Goal: Register for event/course

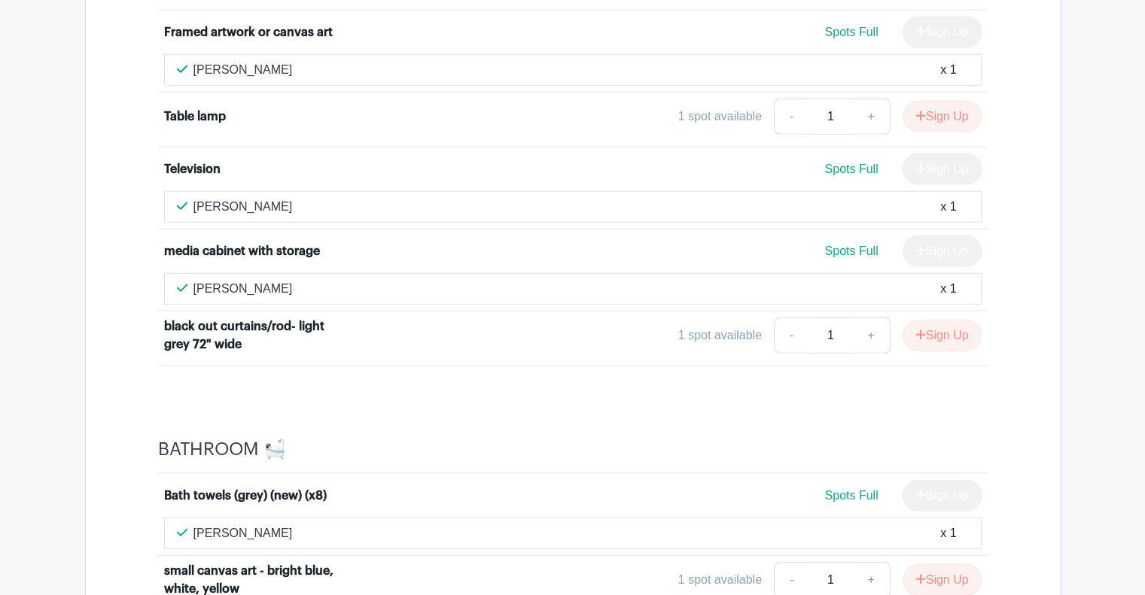
scroll to position [4565, 0]
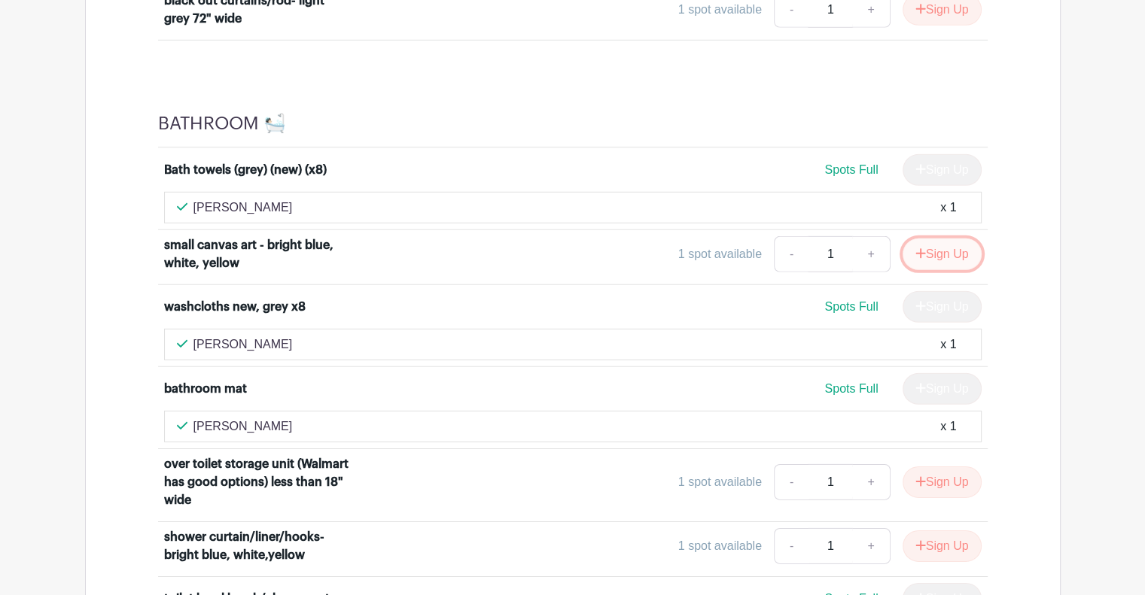
click at [932, 239] on button "Sign Up" at bounding box center [941, 255] width 79 height 32
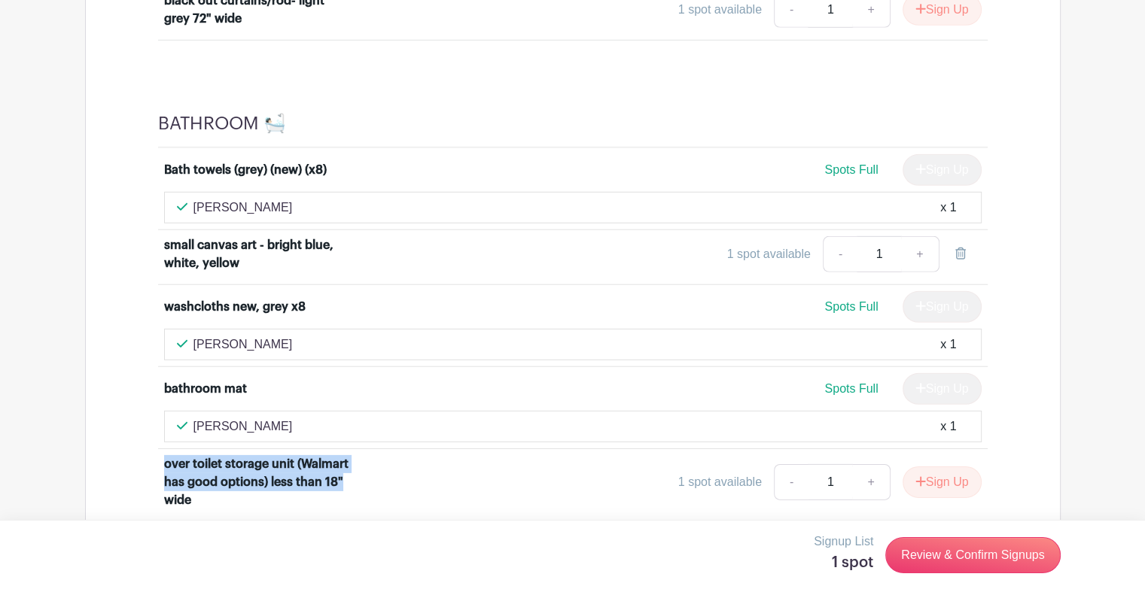
drag, startPoint x: 165, startPoint y: 416, endPoint x: 343, endPoint y: 438, distance: 179.7
click at [343, 455] on div "over toilet storage unit (Walmart has good options) less than 18" wide" at bounding box center [257, 482] width 187 height 54
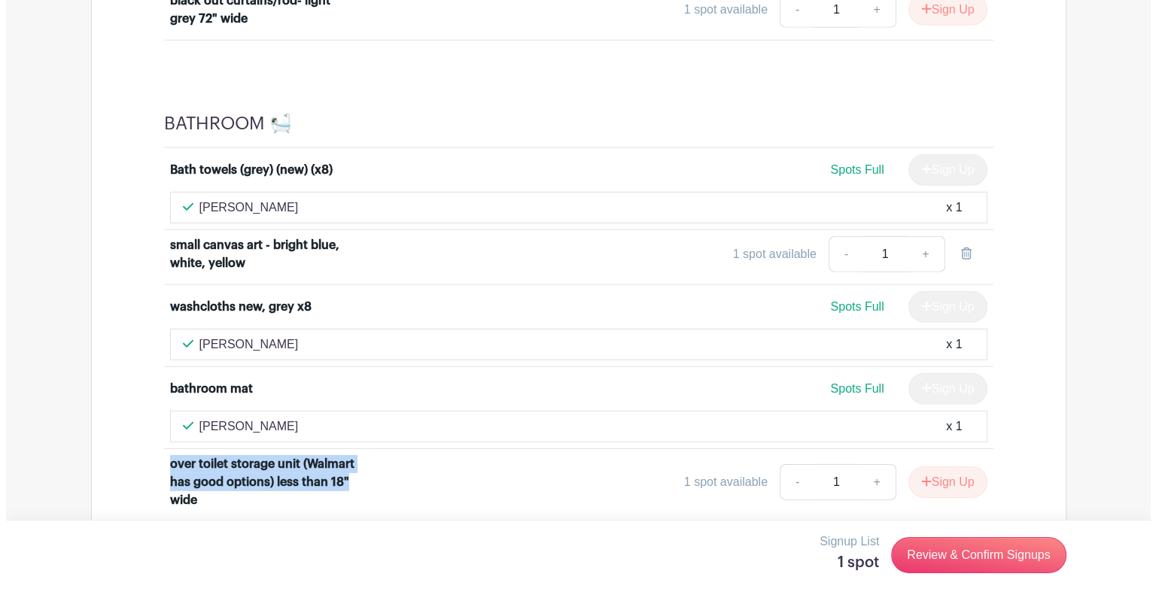
scroll to position [4891, 0]
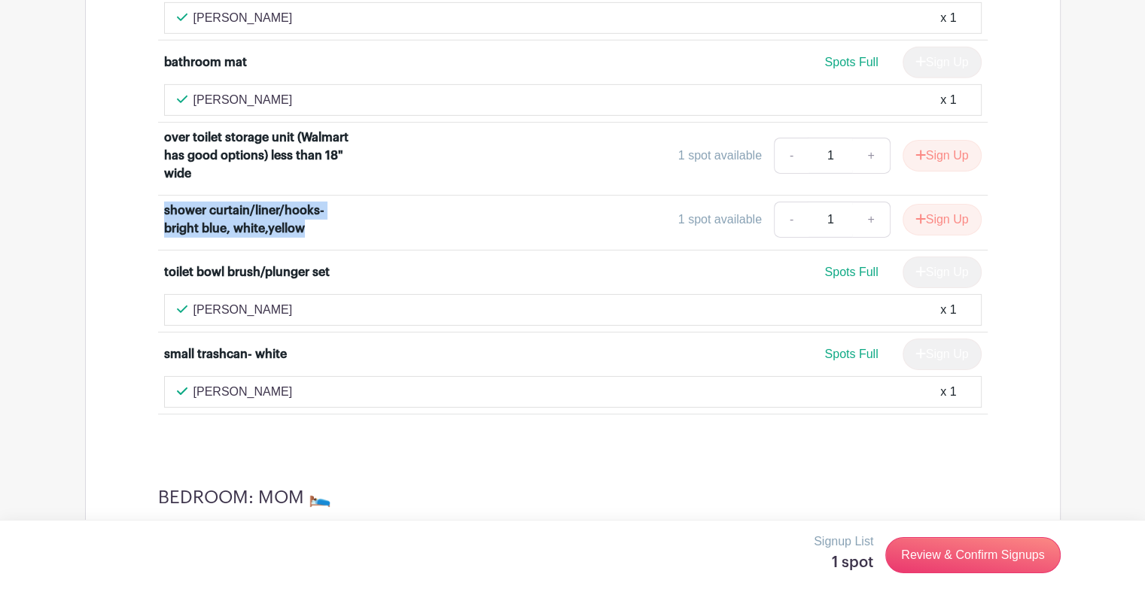
drag, startPoint x: 162, startPoint y: 157, endPoint x: 336, endPoint y: 177, distance: 175.0
click at [336, 196] on li "shower curtain/liner/hooks- bright blue, white,yellow 1 spot available - 1 + Si…" at bounding box center [572, 223] width 829 height 55
click at [963, 204] on button "Sign Up" at bounding box center [941, 220] width 79 height 32
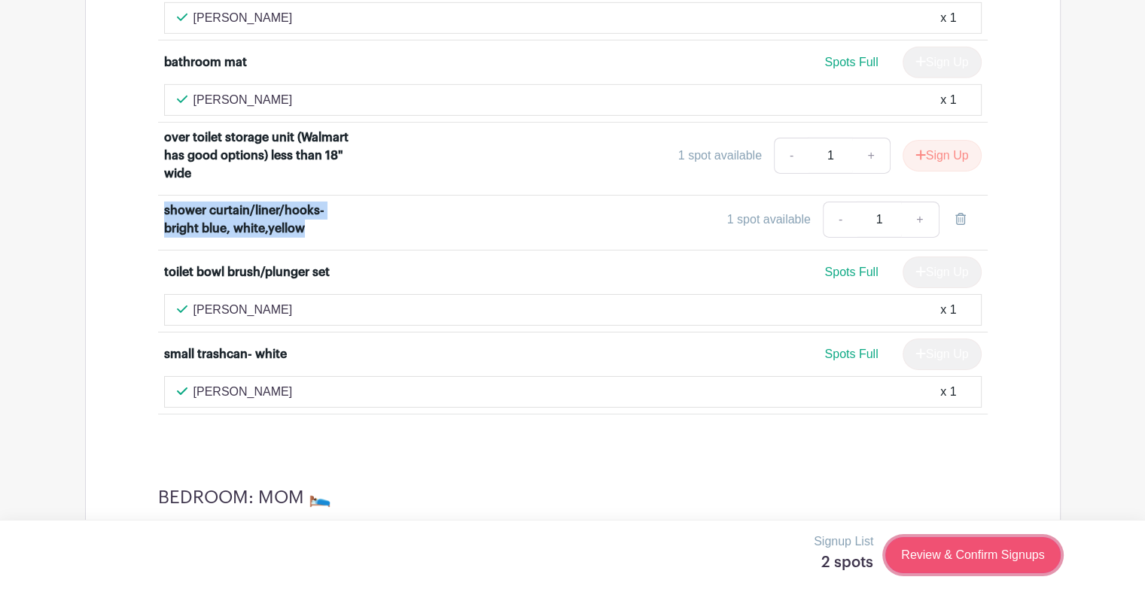
click at [1018, 557] on link "Review & Confirm Signups" at bounding box center [972, 555] width 175 height 36
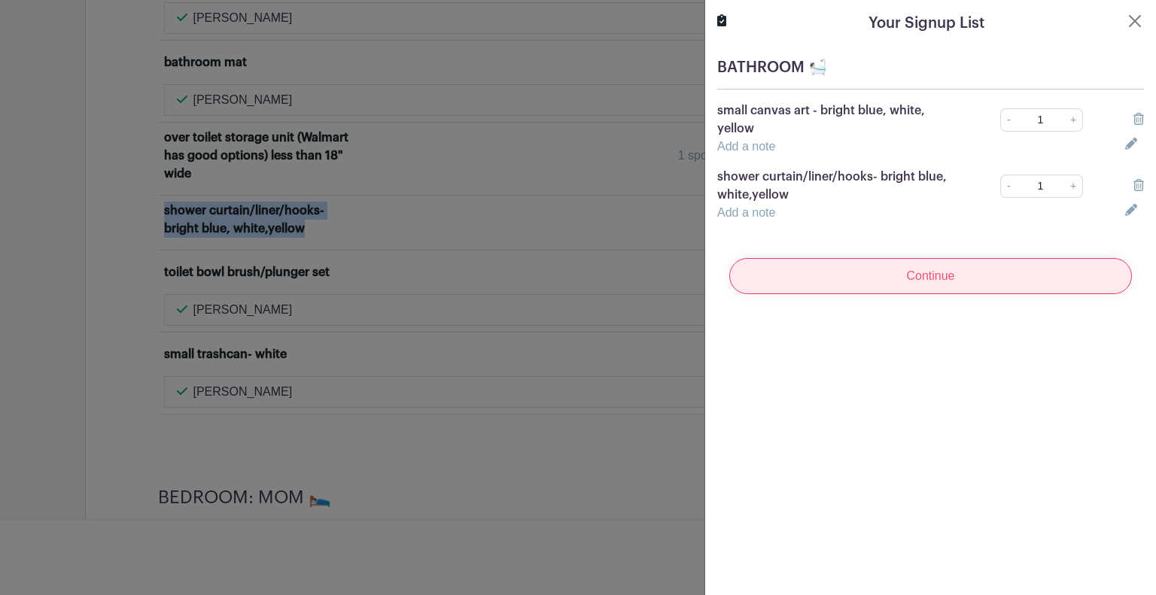
click at [916, 282] on input "Continue" at bounding box center [930, 276] width 403 height 36
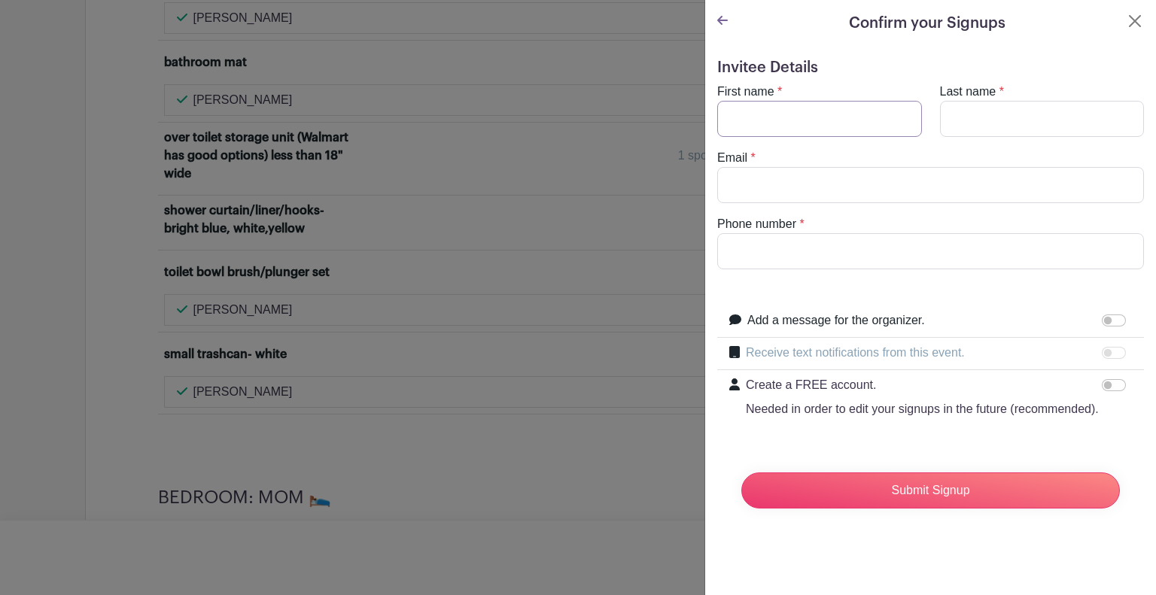
click at [773, 123] on input "First name" at bounding box center [819, 119] width 205 height 36
type input "[PERSON_NAME]"
type input "A Devinger"
type input "[EMAIL_ADDRESS][DOMAIN_NAME]"
type input "9258889551"
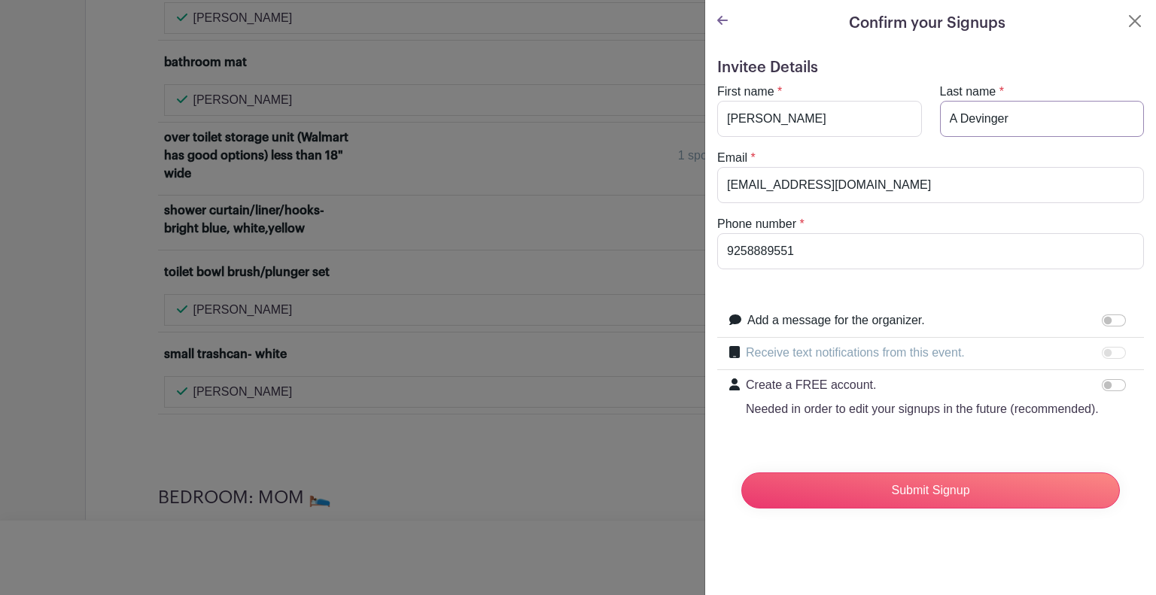
drag, startPoint x: 953, startPoint y: 120, endPoint x: 924, endPoint y: 122, distance: 29.4
click at [924, 122] on div "First name * [PERSON_NAME] Last name * A Devinger" at bounding box center [930, 110] width 445 height 54
type input "Devinger"
drag, startPoint x: 807, startPoint y: 121, endPoint x: 689, endPoint y: 114, distance: 117.6
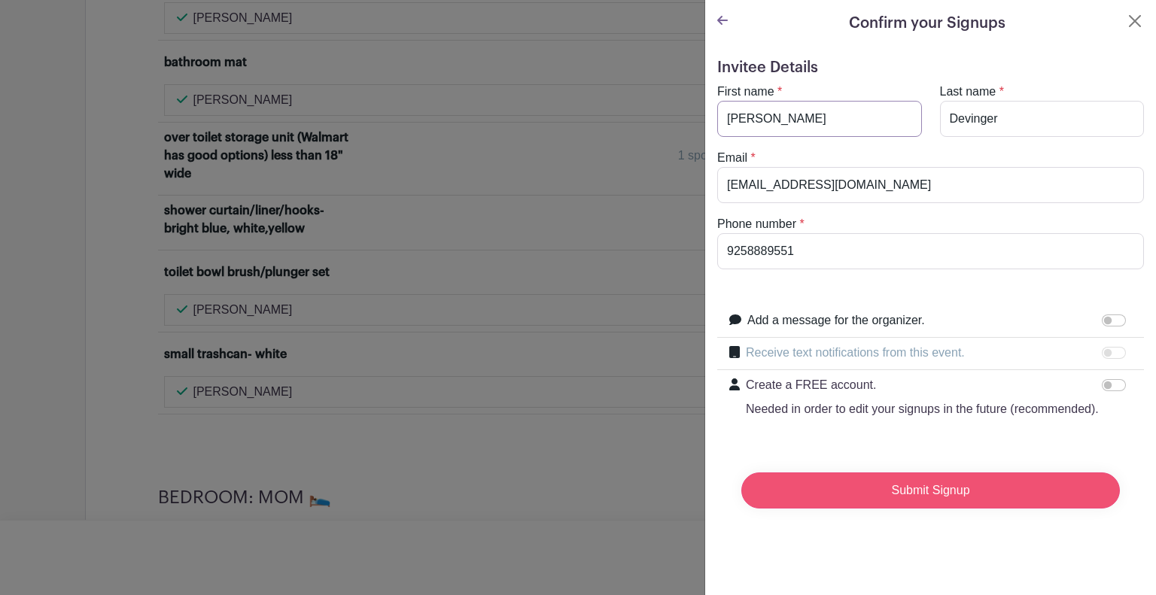
type input "[PERSON_NAME]"
click at [883, 508] on input "Submit Signup" at bounding box center [930, 491] width 378 height 36
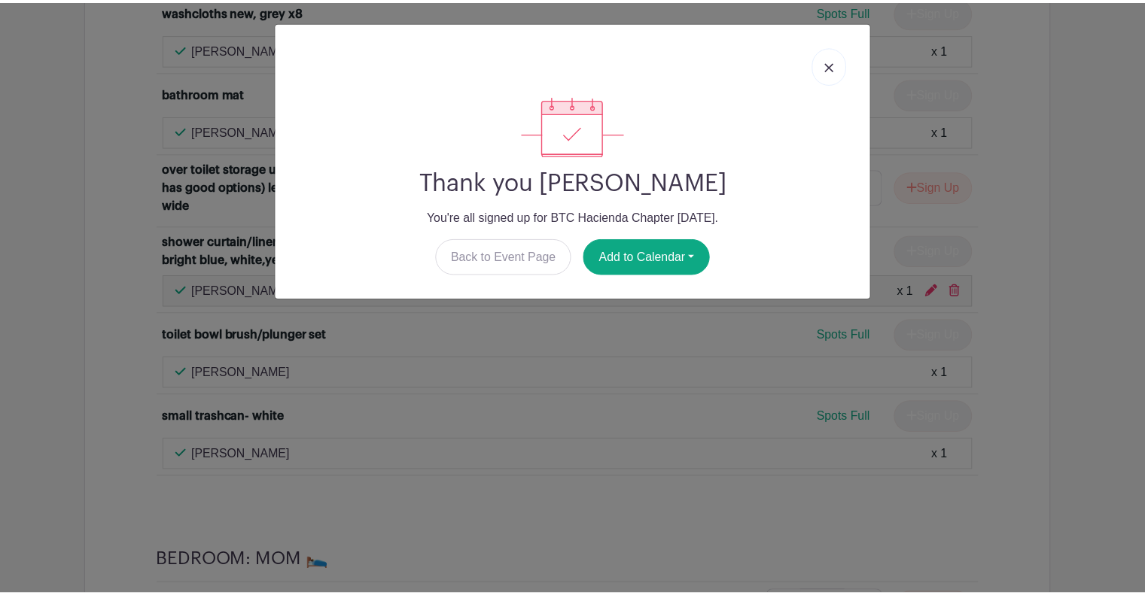
scroll to position [4922, 0]
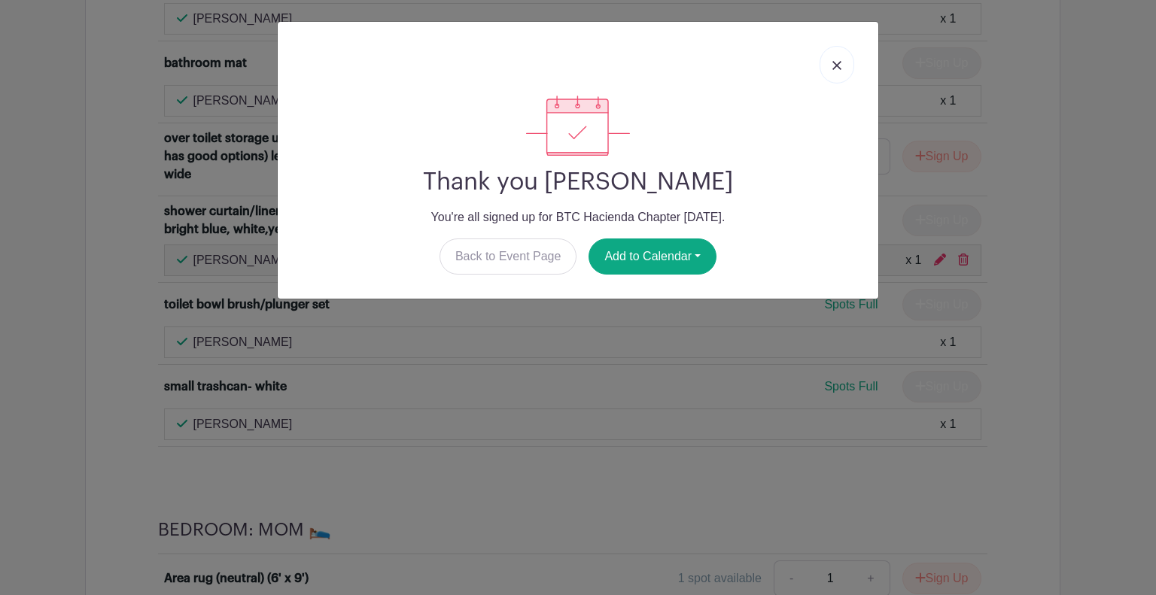
click at [843, 54] on link at bounding box center [836, 65] width 35 height 38
